Goal: Book appointment/travel/reservation

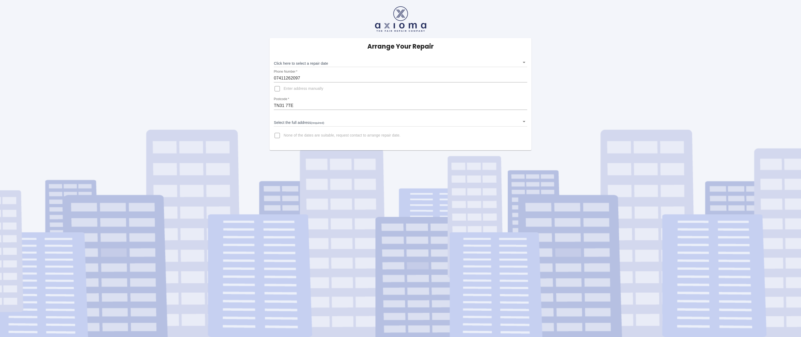
click at [306, 123] on body "Arrange Your Repair Click here to select a repair date ​ Phone Number   * 07411…" at bounding box center [400, 168] width 801 height 337
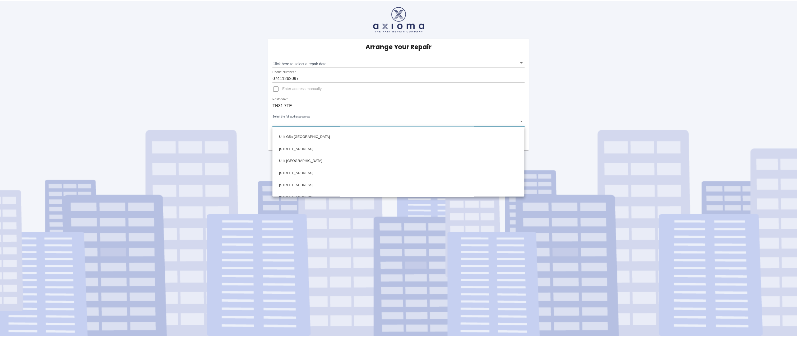
scroll to position [449, 0]
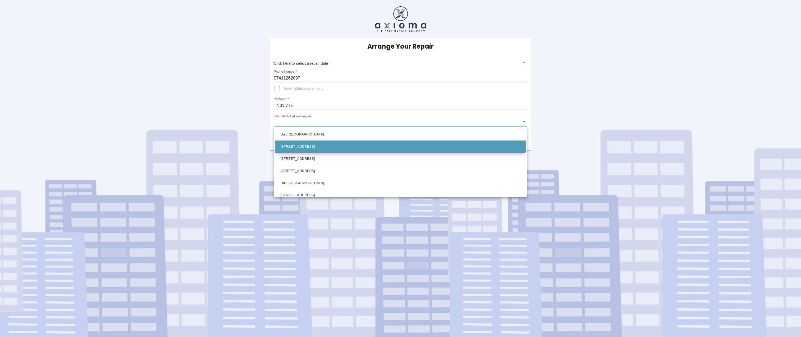
click at [319, 148] on li "[STREET_ADDRESS]" at bounding box center [400, 147] width 250 height 12
type input "[STREET_ADDRESS]"
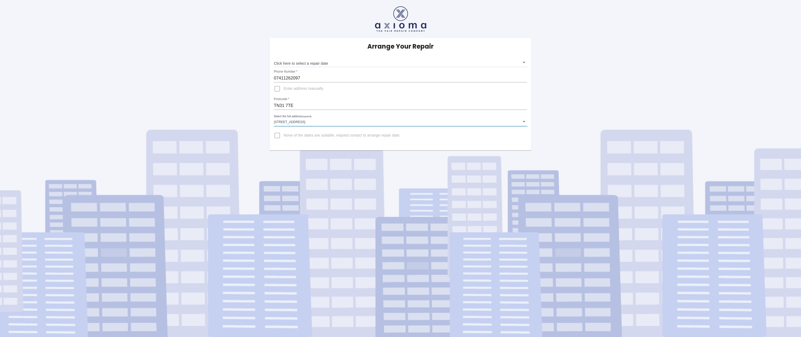
click at [346, 135] on span "None of the dates are suitable, request contact to arrange repair date." at bounding box center [341, 135] width 117 height 5
click at [283, 135] on input "None of the dates are suitable, request contact to arrange repair date." at bounding box center [277, 135] width 13 height 13
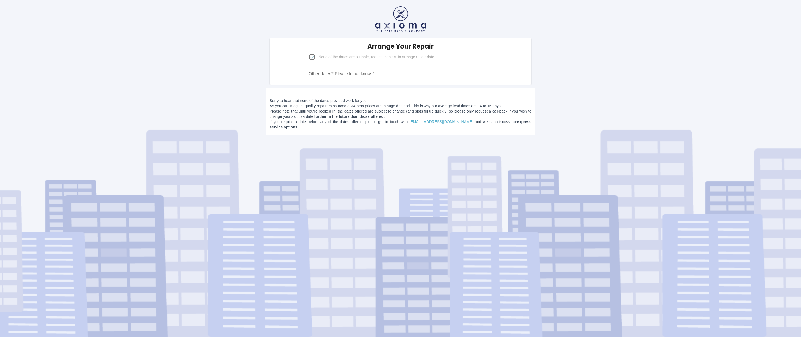
click at [314, 57] on input "None of the dates are suitable, request contact to arrange repair date." at bounding box center [312, 57] width 13 height 13
checkbox input "false"
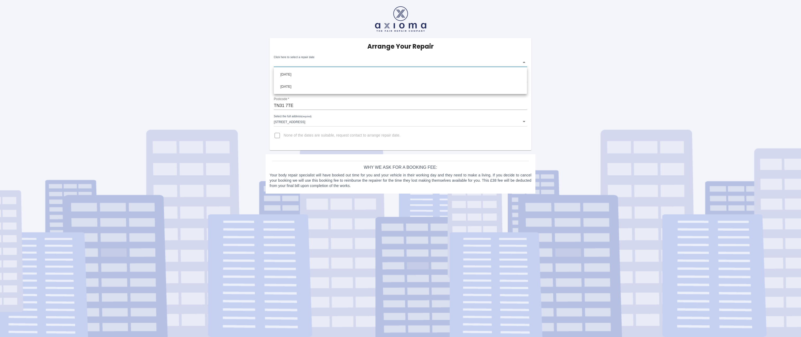
click at [321, 62] on body "Arrange Your Repair Click here to select a repair date ​ Phone Number   * 07411…" at bounding box center [400, 168] width 801 height 337
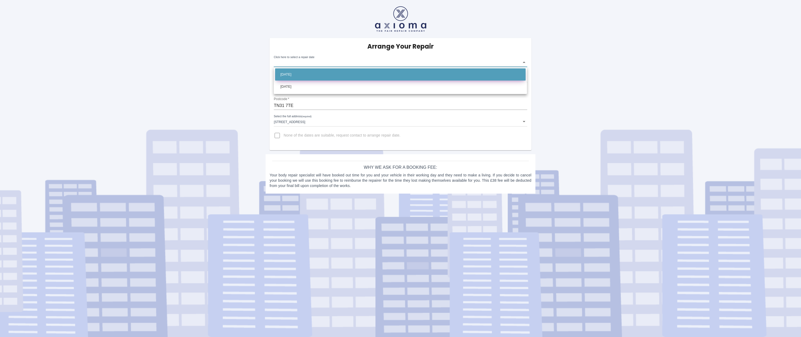
click at [339, 73] on li "[DATE]" at bounding box center [400, 74] width 250 height 12
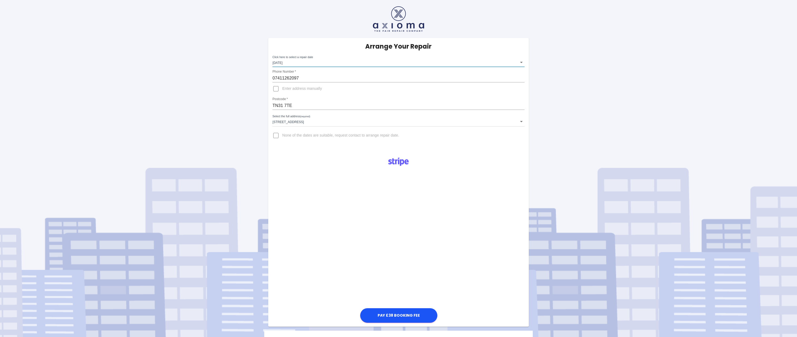
click at [312, 65] on body "Arrange Your Repair Click here to select a repair date [DATE] [DATE]T00:00:00.0…" at bounding box center [398, 187] width 797 height 374
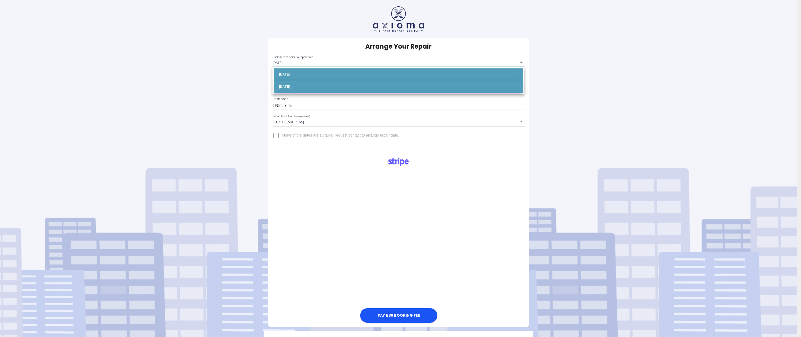
click at [310, 84] on li "[DATE]" at bounding box center [398, 87] width 249 height 12
type input "[DATE]T00:00:00.000Z"
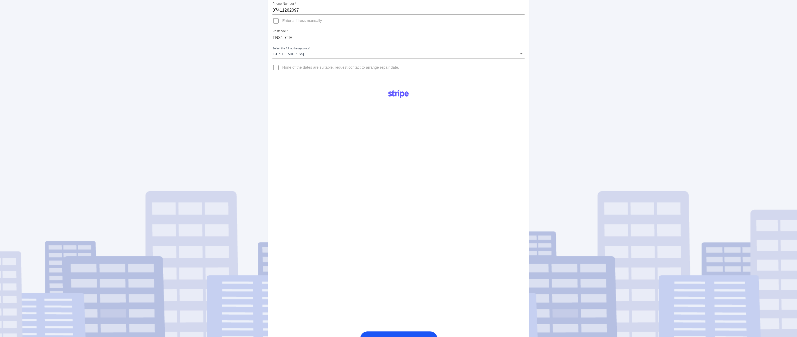
scroll to position [116, 0]
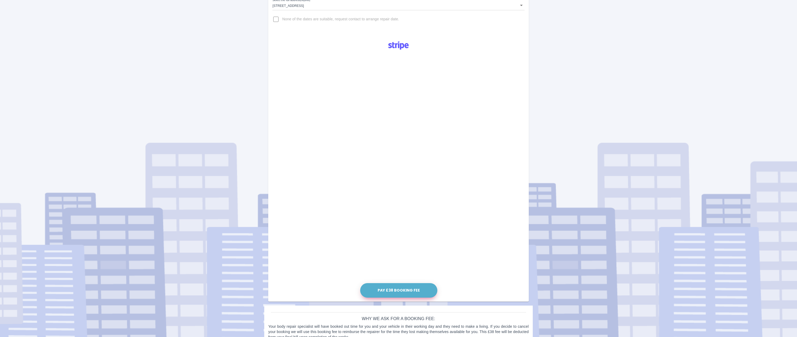
click at [406, 288] on button "Pay £38 Booking Fee" at bounding box center [398, 290] width 77 height 15
